Goal: Task Accomplishment & Management: Complete application form

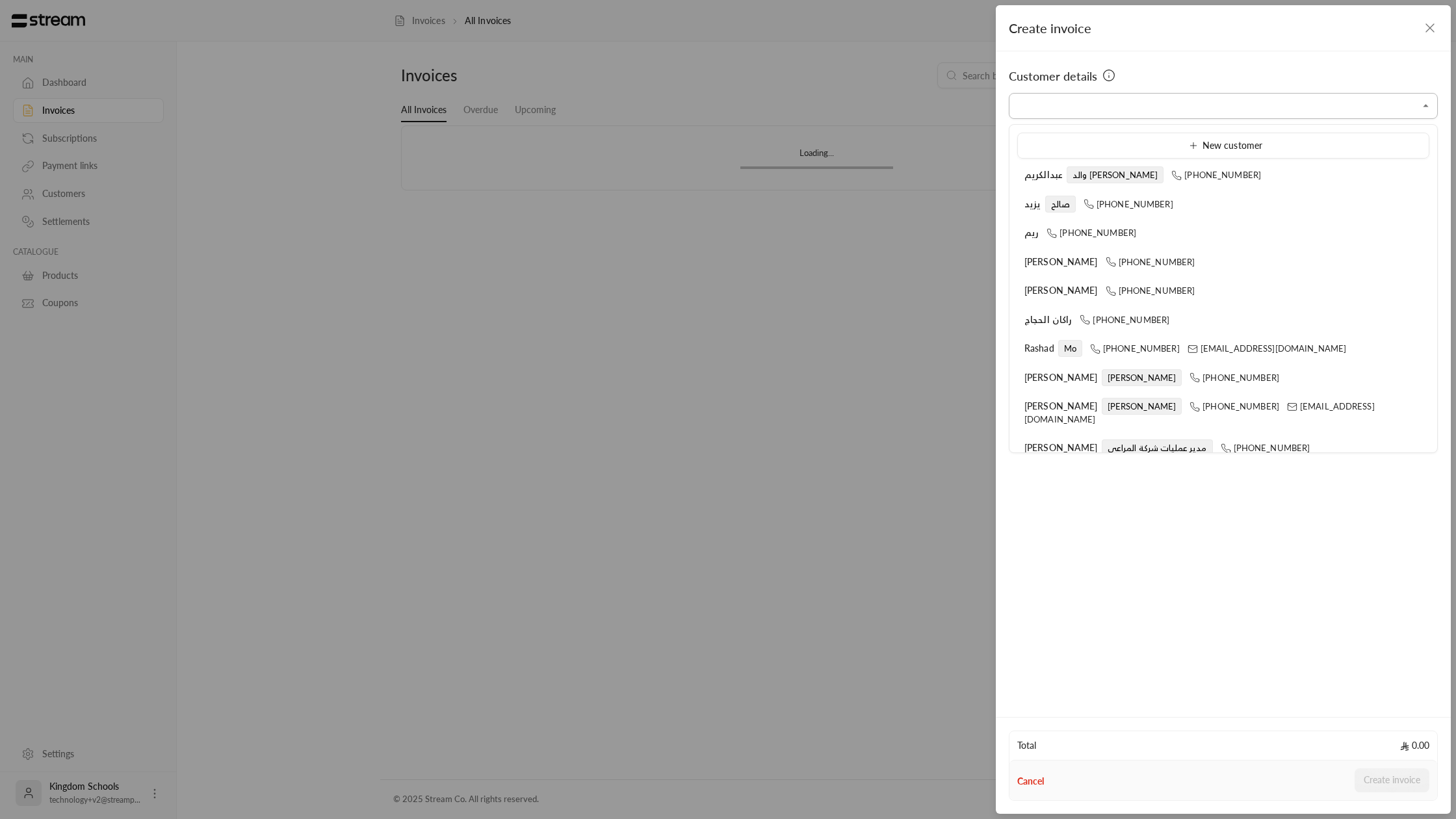
click at [1084, 100] on input "Select customer" at bounding box center [1223, 106] width 429 height 23
click at [1048, 143] on div "New customer" at bounding box center [1223, 146] width 398 height 14
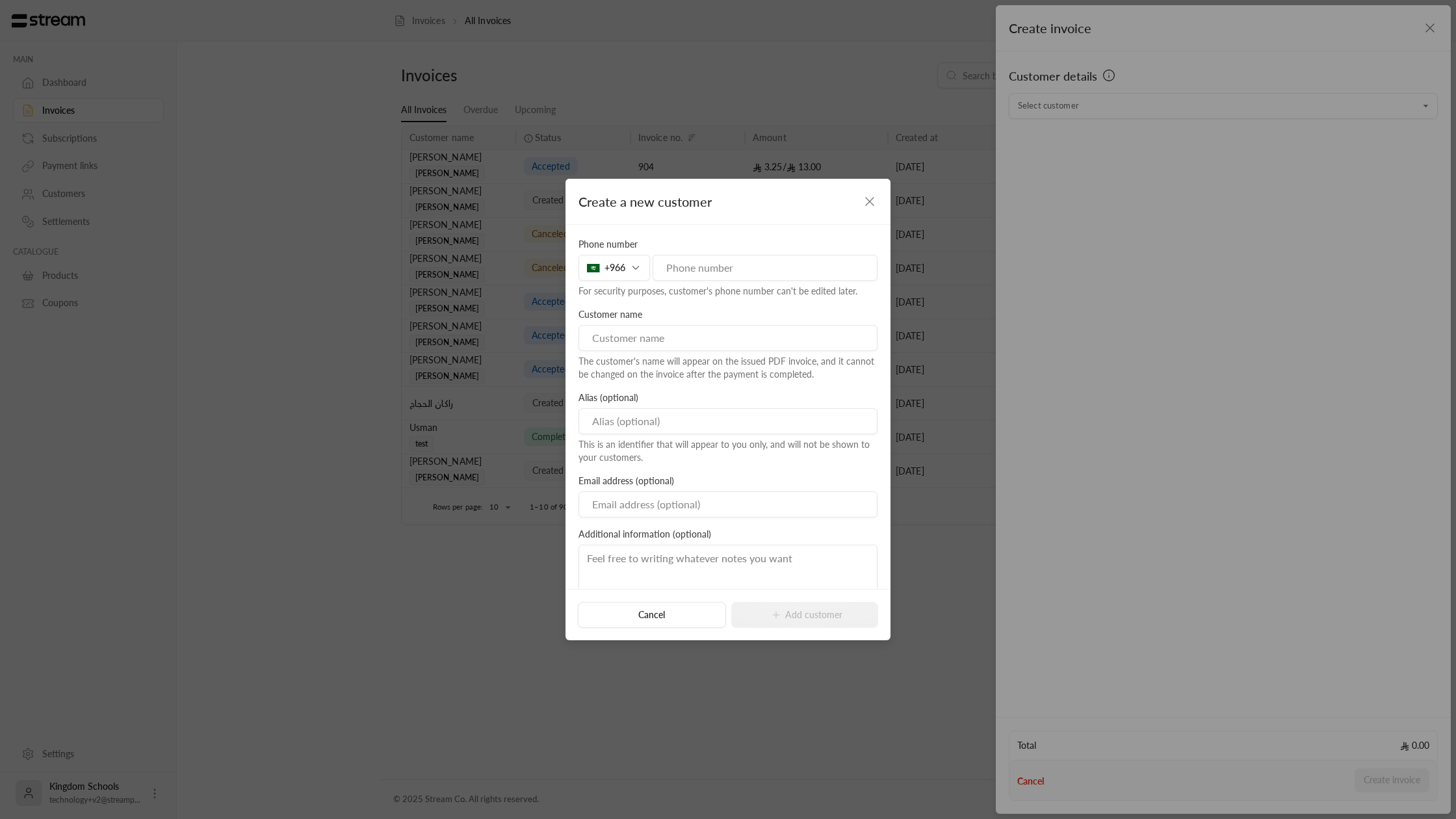
click at [671, 262] on input "tel" at bounding box center [765, 268] width 225 height 26
type input "509505357"
click at [647, 331] on input at bounding box center [728, 338] width 299 height 26
click at [736, 338] on input "[PERSON_NAME]" at bounding box center [728, 338] width 299 height 26
type input "[PERSON_NAME]"
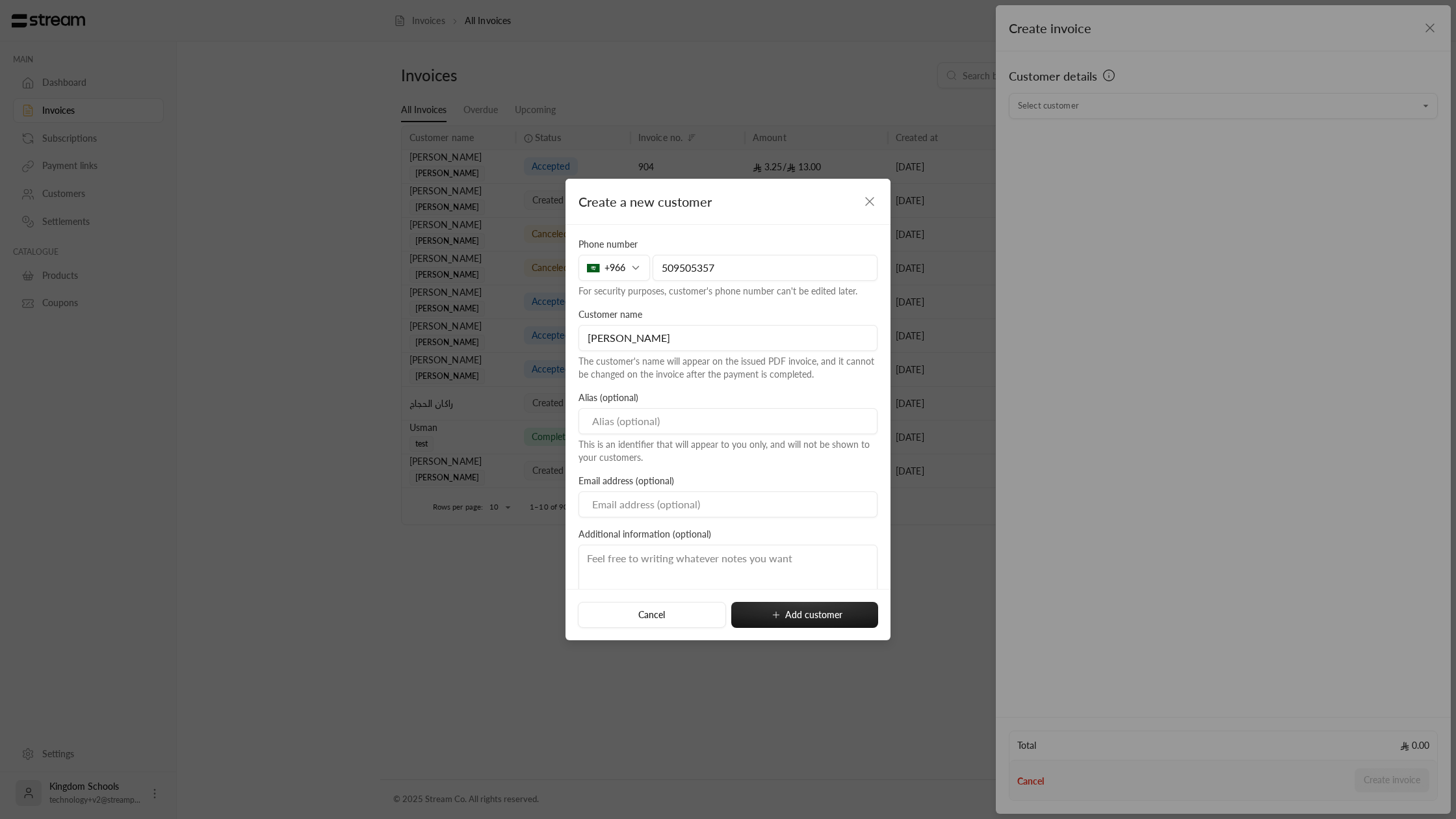
click at [790, 399] on div "Alias (optional) This is an identifier that will appear to you only, and will n…" at bounding box center [728, 428] width 312 height 73
click at [815, 612] on button "Add customer" at bounding box center [804, 615] width 147 height 26
type input "**********"
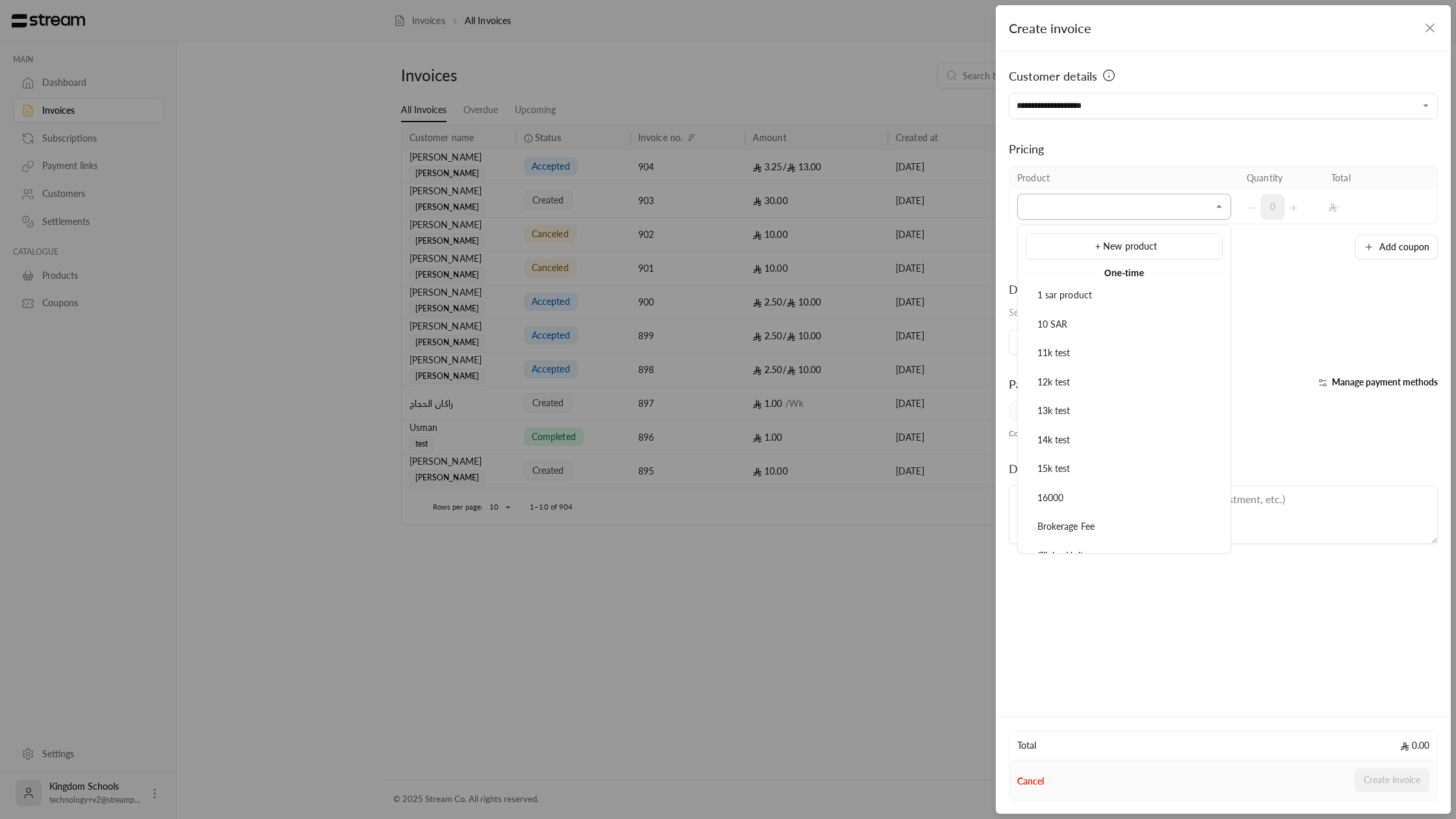
click at [1138, 214] on input "Select customer" at bounding box center [1123, 207] width 214 height 23
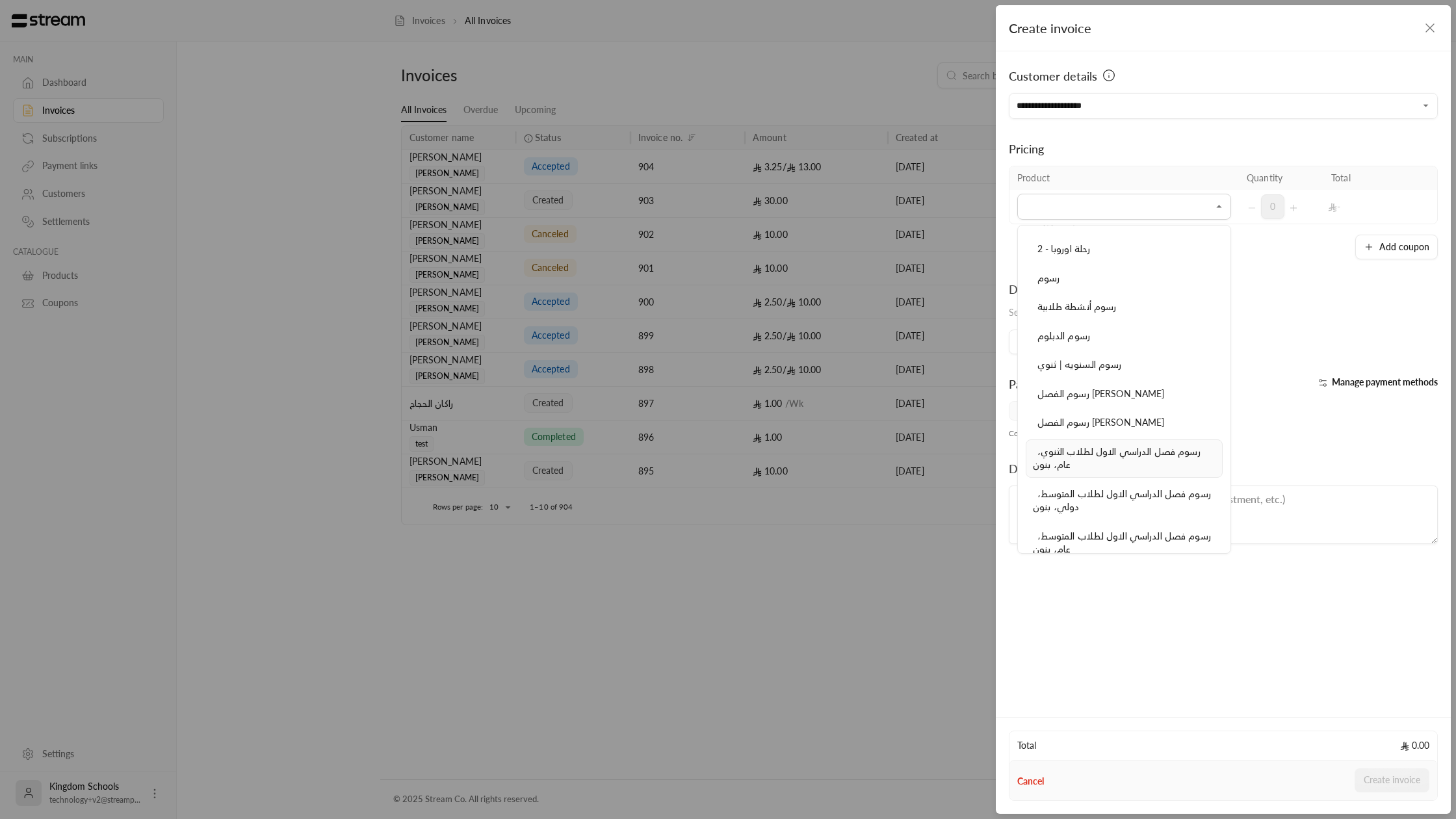
click at [1109, 454] on span "رسوم فصل الدراسي الاول لطلاب الثنوي، عام، بنون" at bounding box center [1117, 458] width 168 height 24
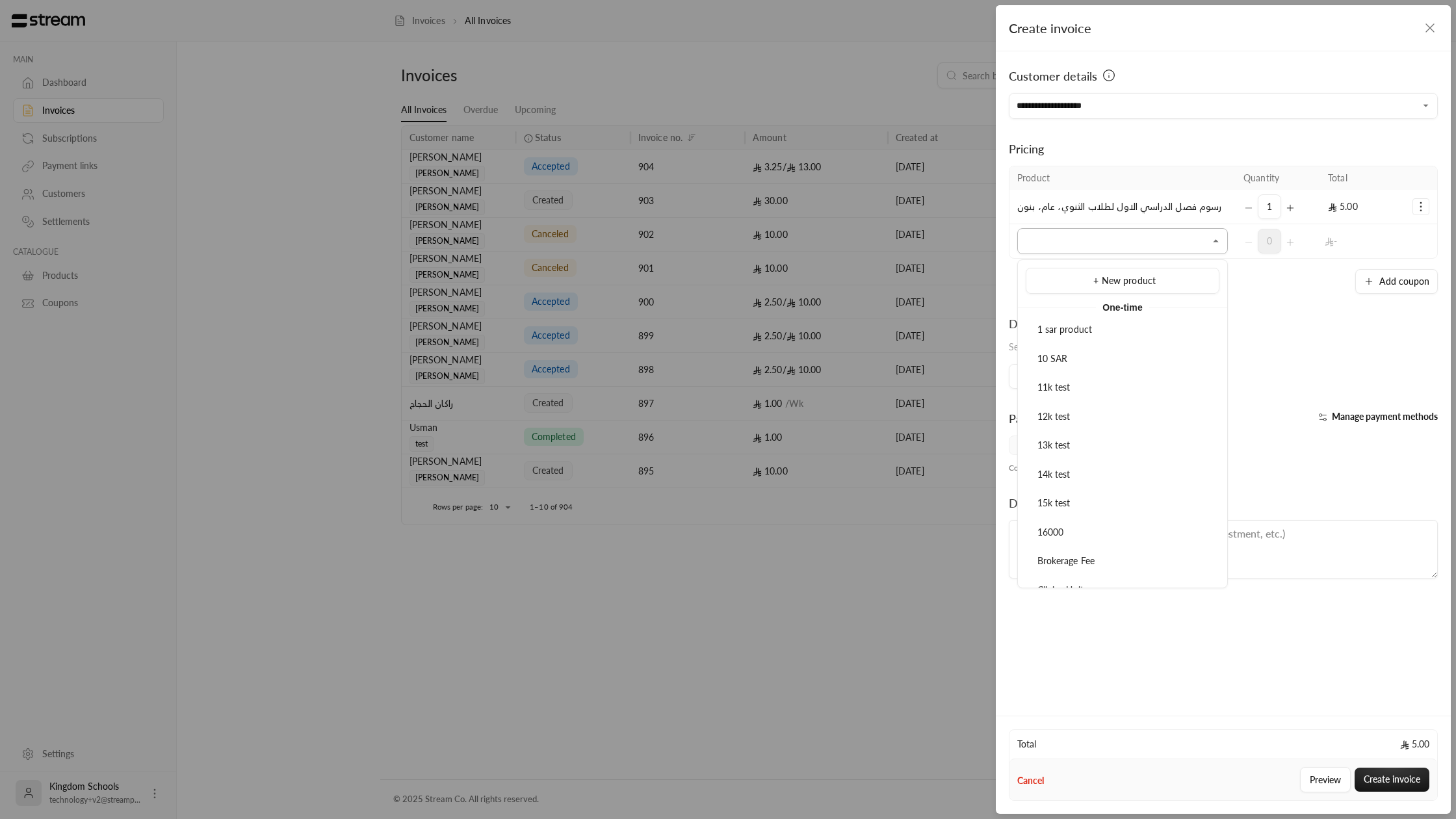
click at [1076, 236] on input "Select customer" at bounding box center [1122, 241] width 210 height 23
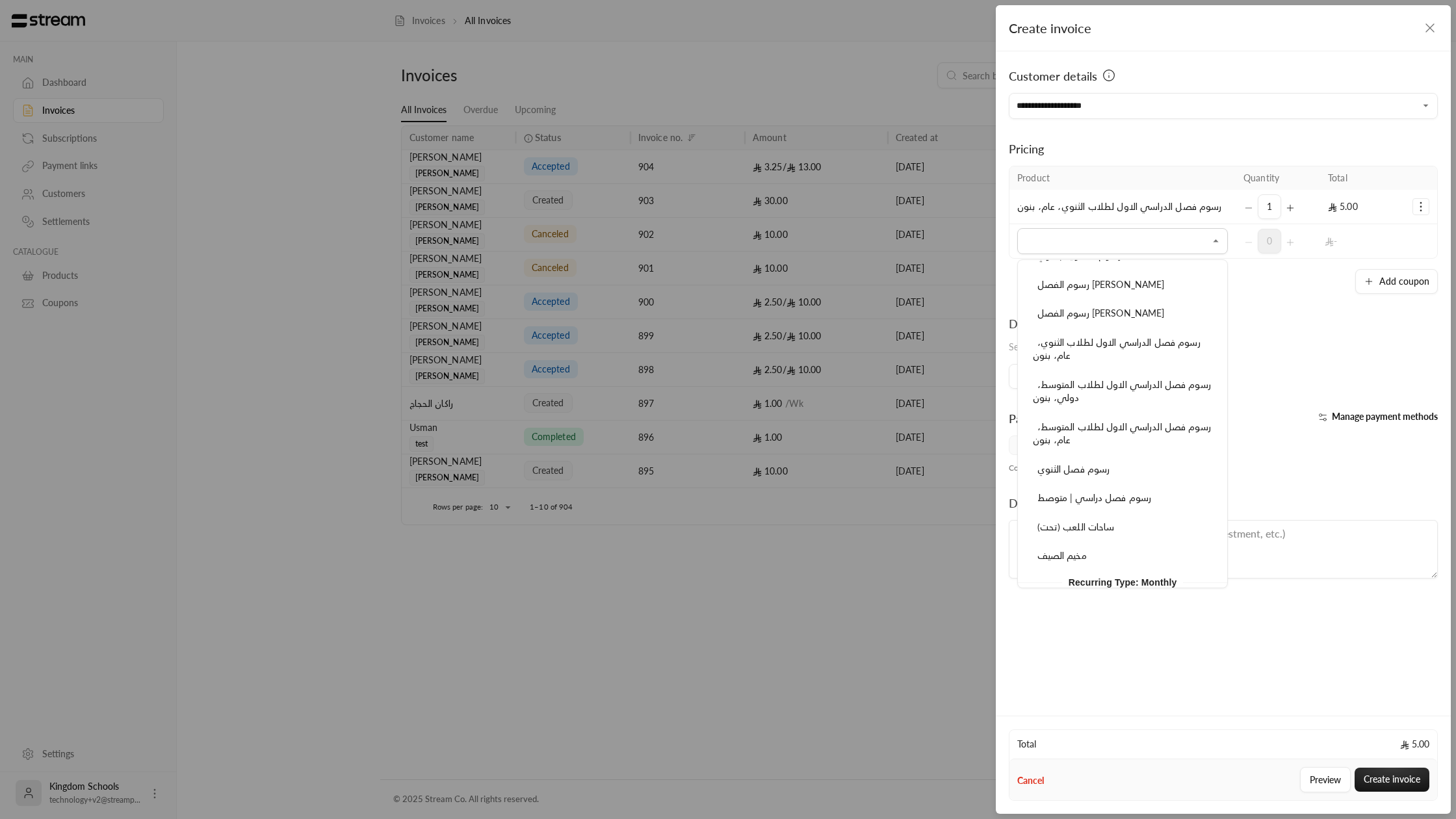
scroll to position [830, 0]
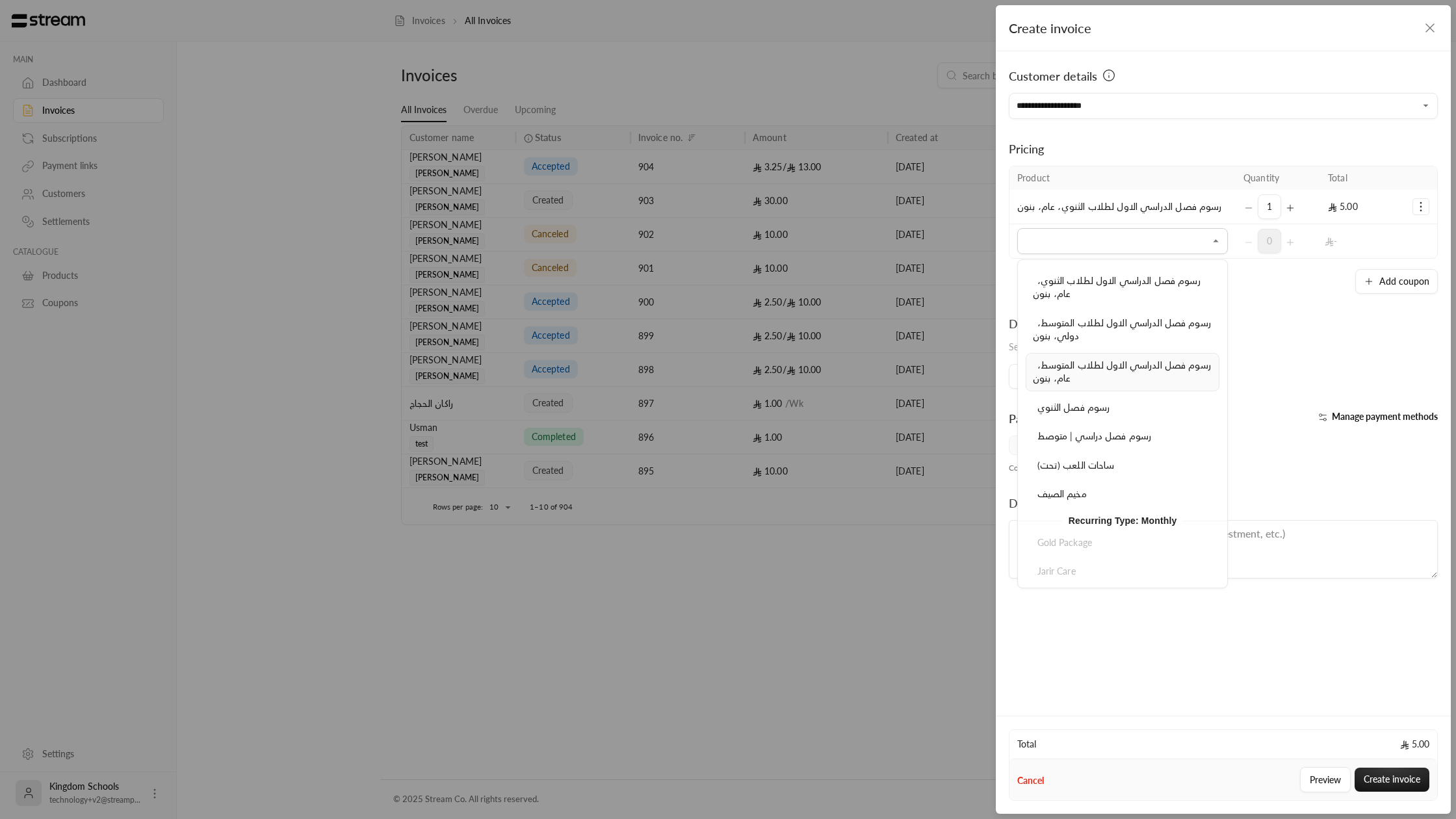
click at [1129, 377] on div "رسوم فصل الدراسي الاول لطلاب المتوسط، عام، بنون" at bounding box center [1123, 372] width 180 height 27
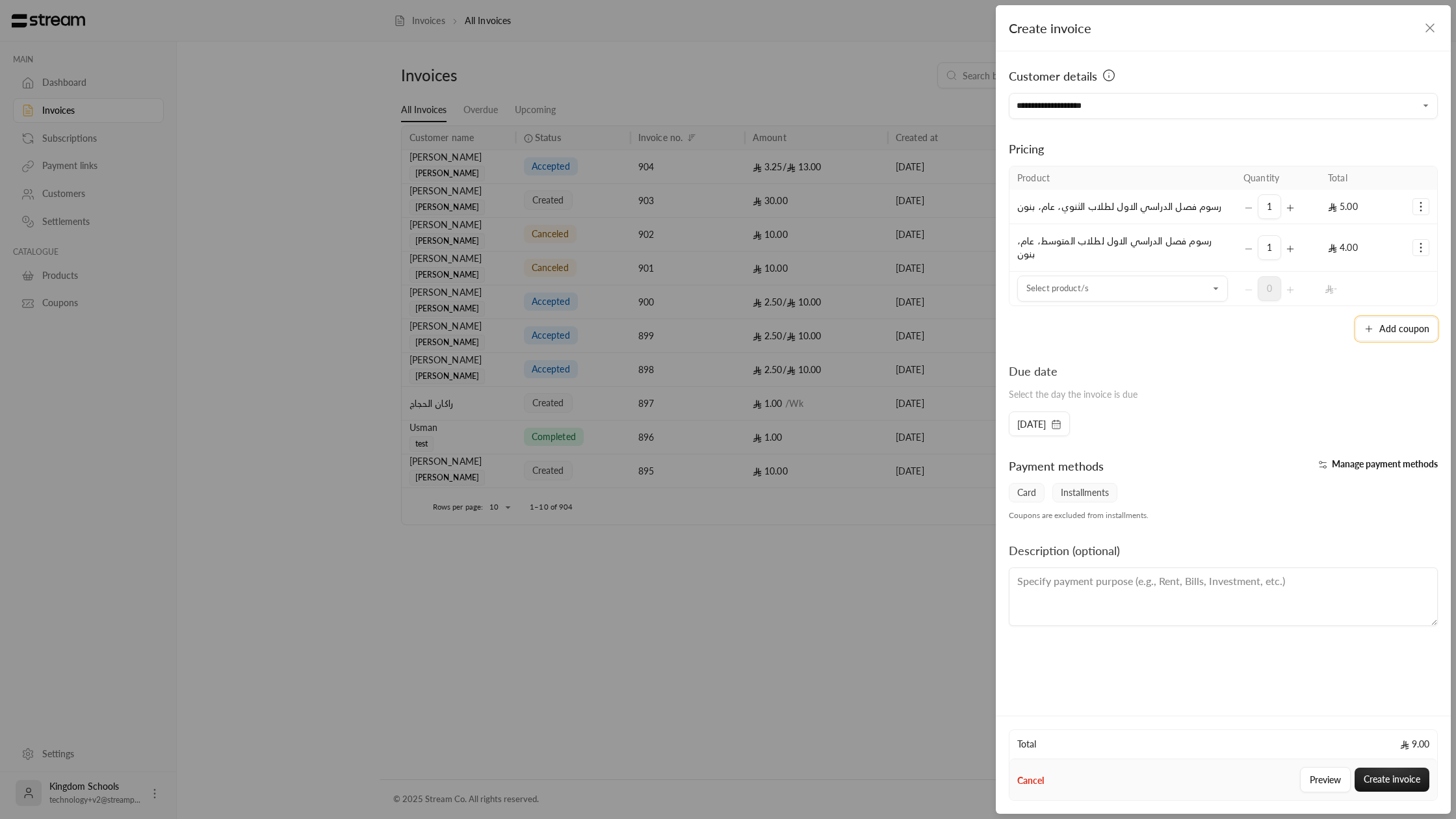
click at [1374, 332] on icon "button" at bounding box center [1369, 328] width 10 height 10
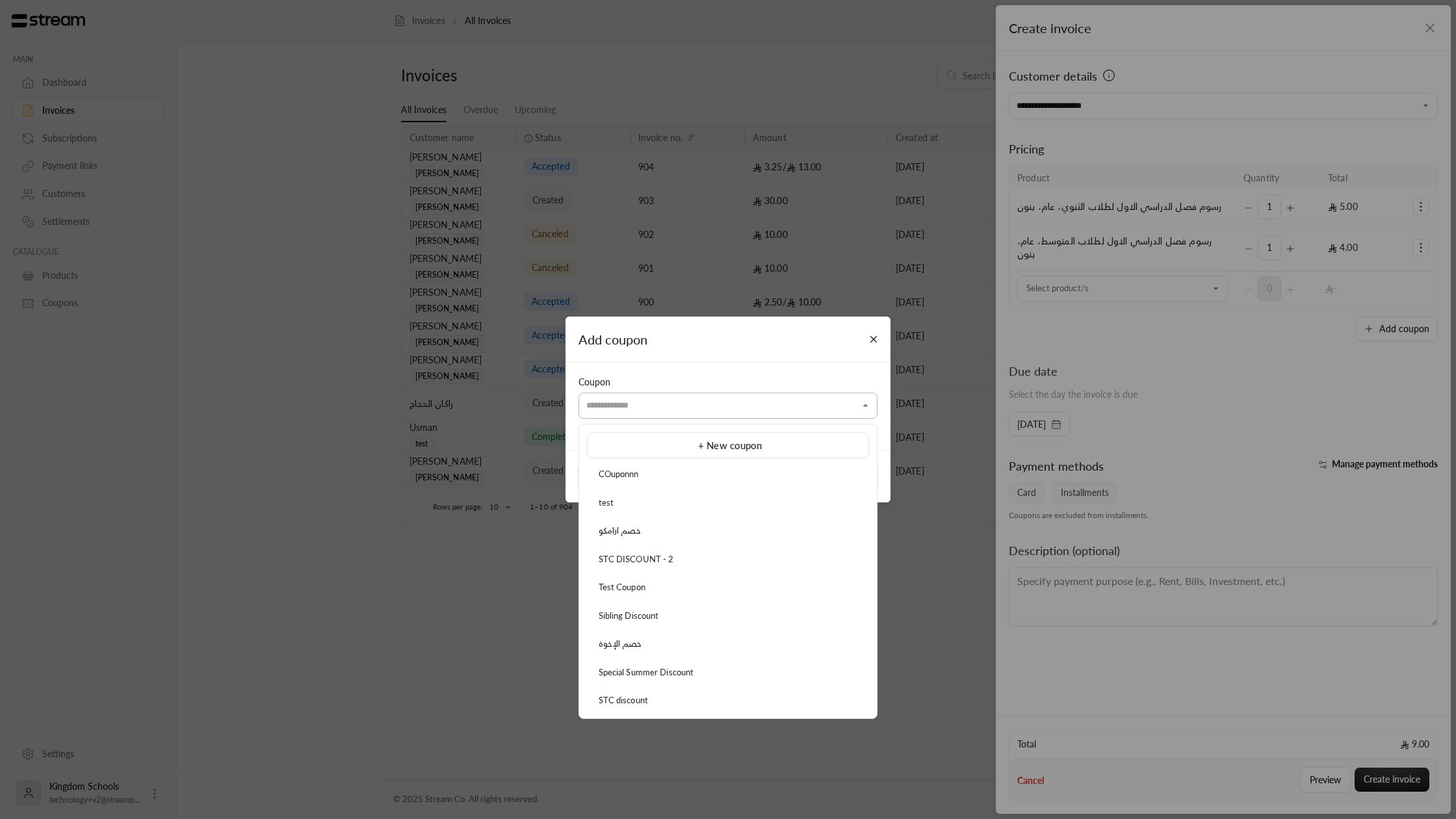
click at [729, 410] on input "Select customer" at bounding box center [728, 405] width 299 height 23
drag, startPoint x: 637, startPoint y: 649, endPoint x: 644, endPoint y: 651, distance: 7.3
click at [637, 649] on div "خصم الإخوة" at bounding box center [728, 643] width 268 height 13
type input "**********"
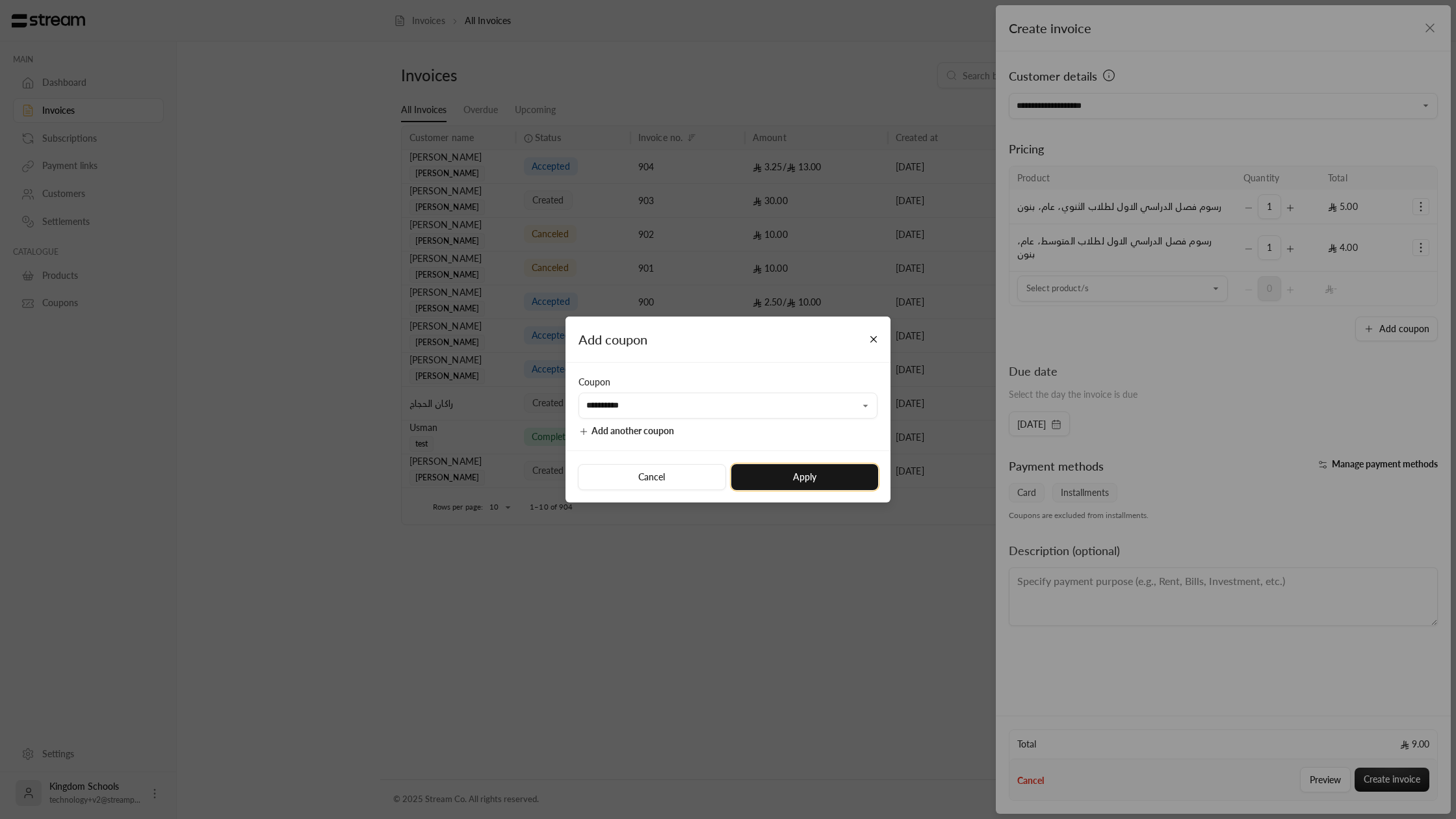
click at [825, 479] on button "Apply" at bounding box center [804, 477] width 147 height 26
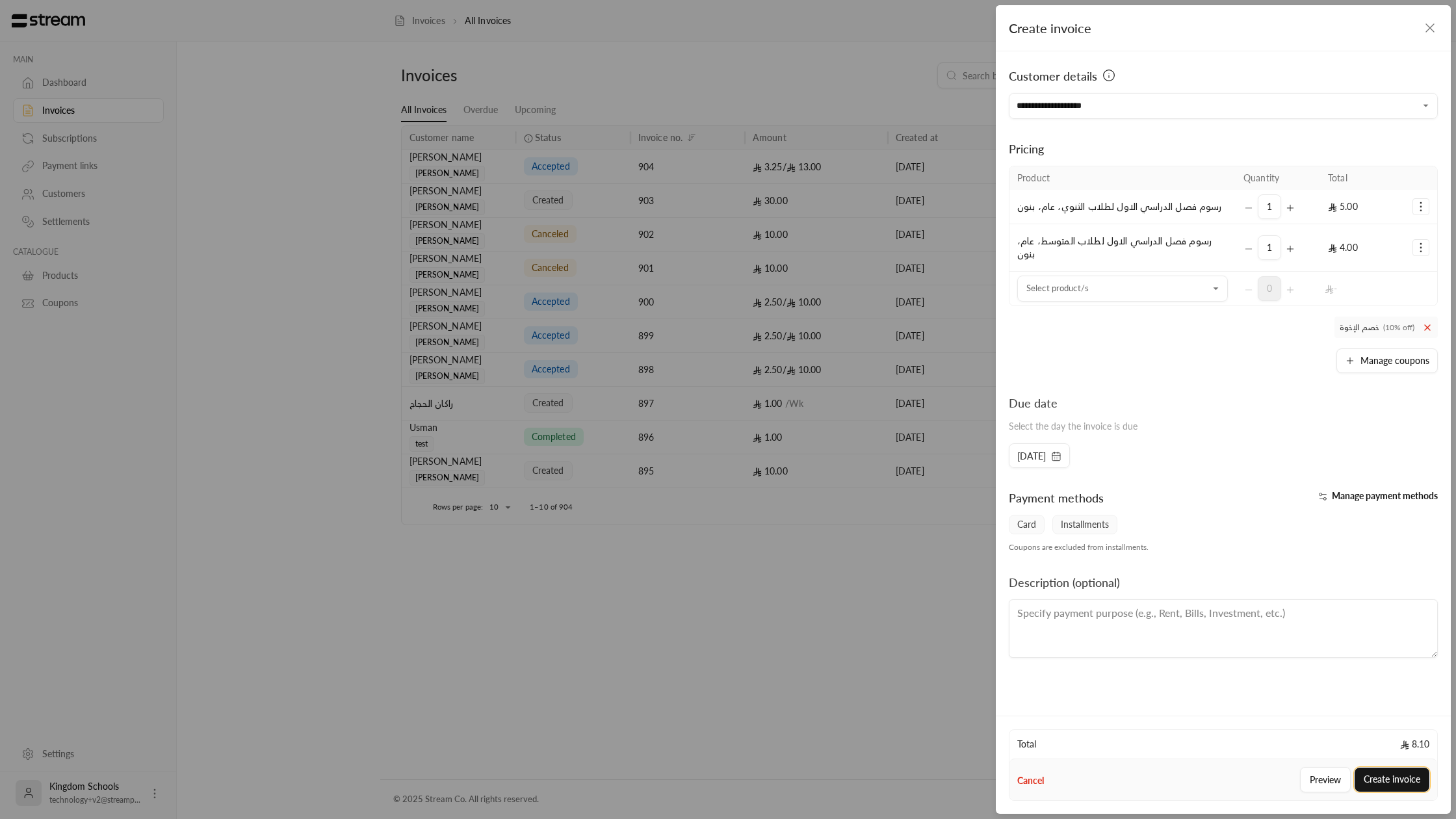
click at [1383, 782] on button "Create invoice" at bounding box center [1392, 779] width 75 height 24
